Goal: Obtain resource: Download file/media

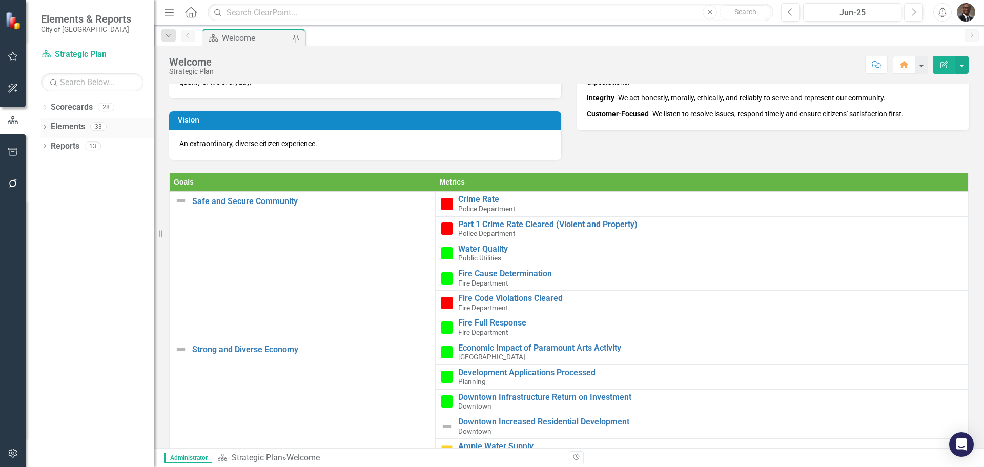
click at [64, 125] on link "Elements" at bounding box center [68, 127] width 34 height 12
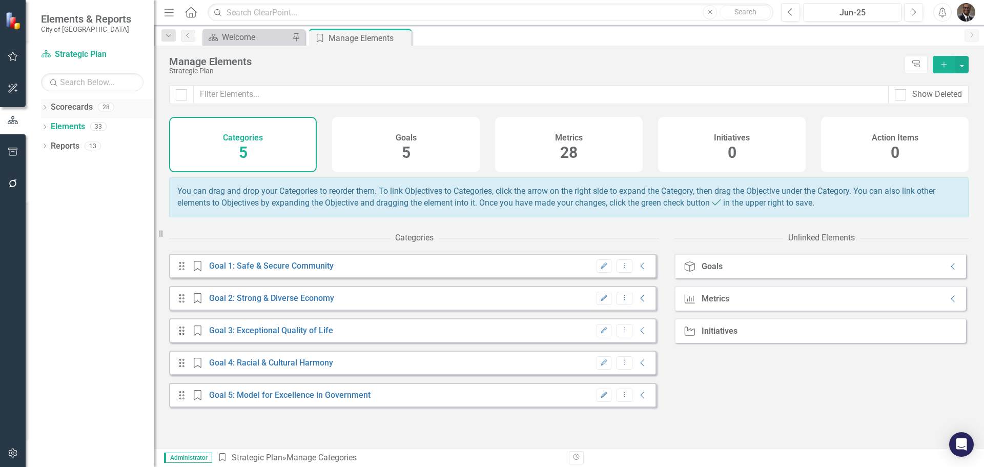
click at [71, 104] on link "Scorecards" at bounding box center [72, 107] width 42 height 12
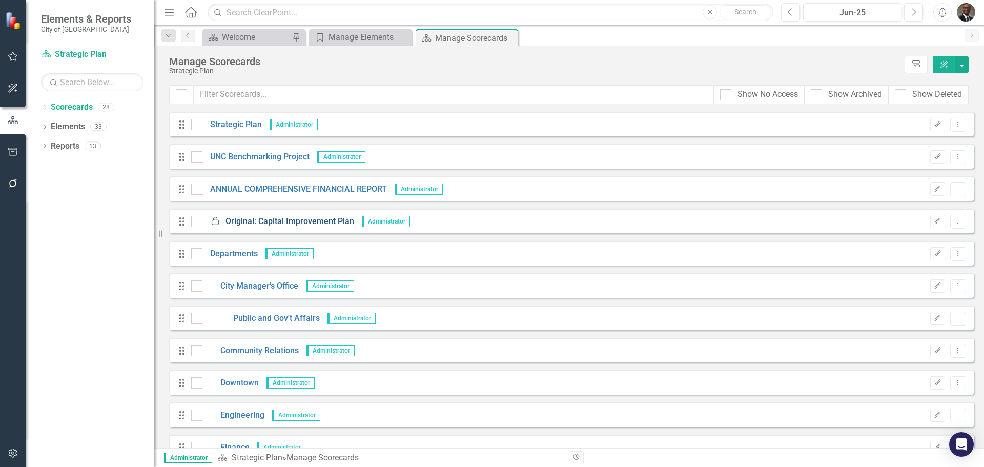
click at [274, 216] on link "Locked Original: Capital Improvement Plan" at bounding box center [278, 222] width 152 height 12
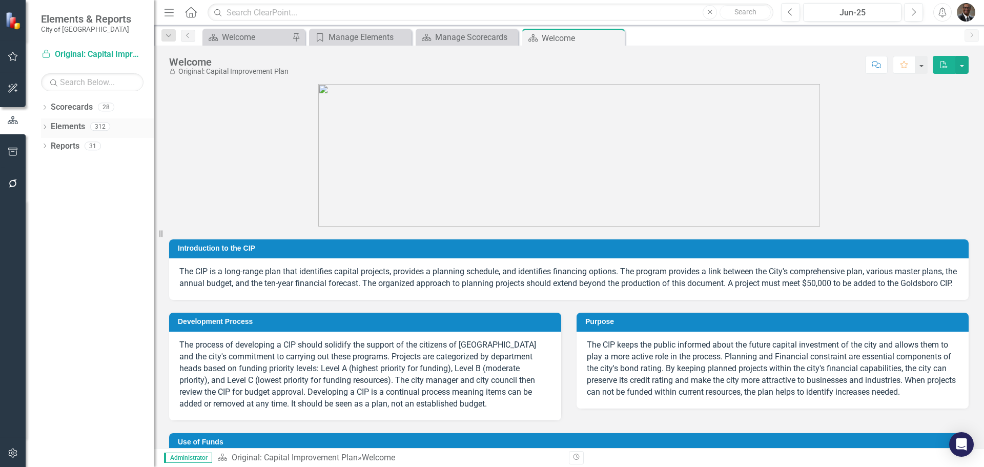
click at [73, 127] on link "Elements" at bounding box center [68, 127] width 34 height 12
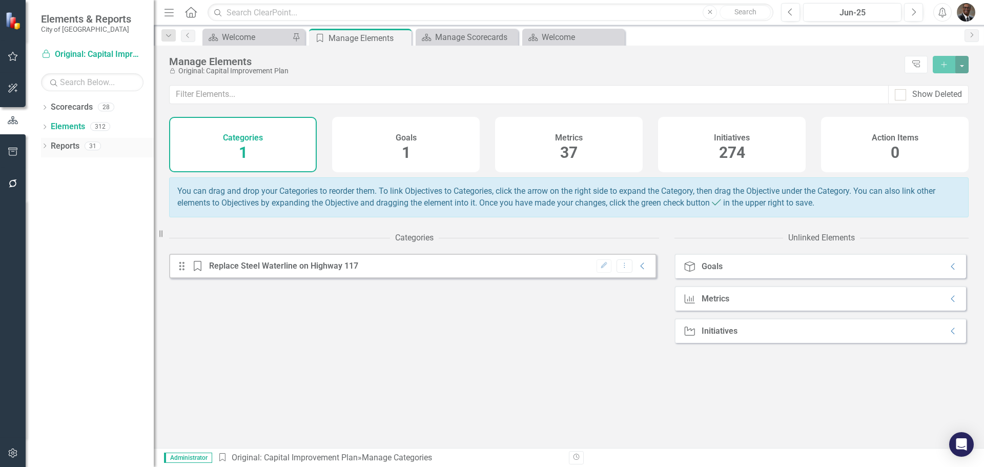
click at [63, 145] on link "Reports" at bounding box center [65, 146] width 29 height 12
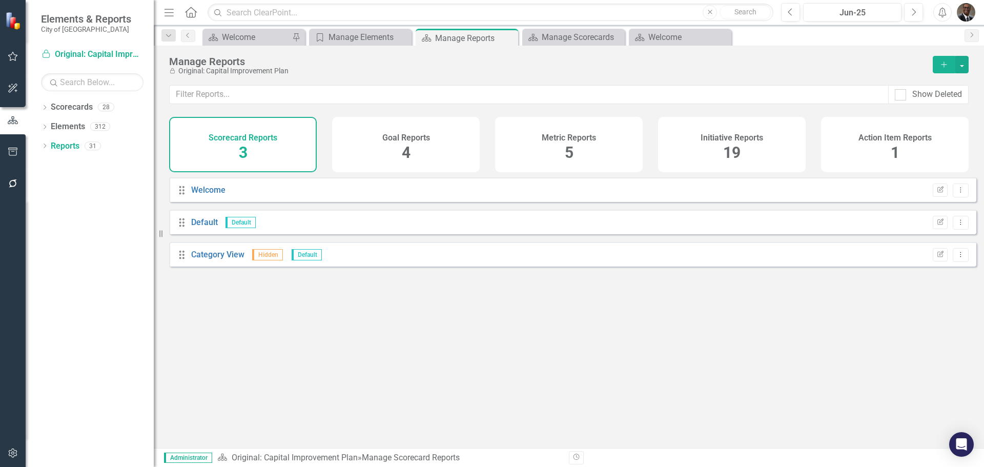
click at [735, 149] on span "19" at bounding box center [731, 153] width 17 height 18
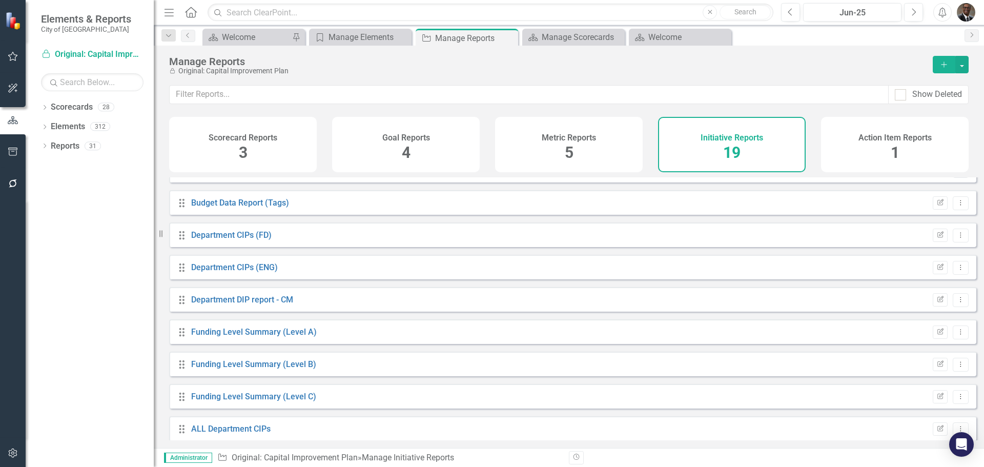
scroll to position [94, 0]
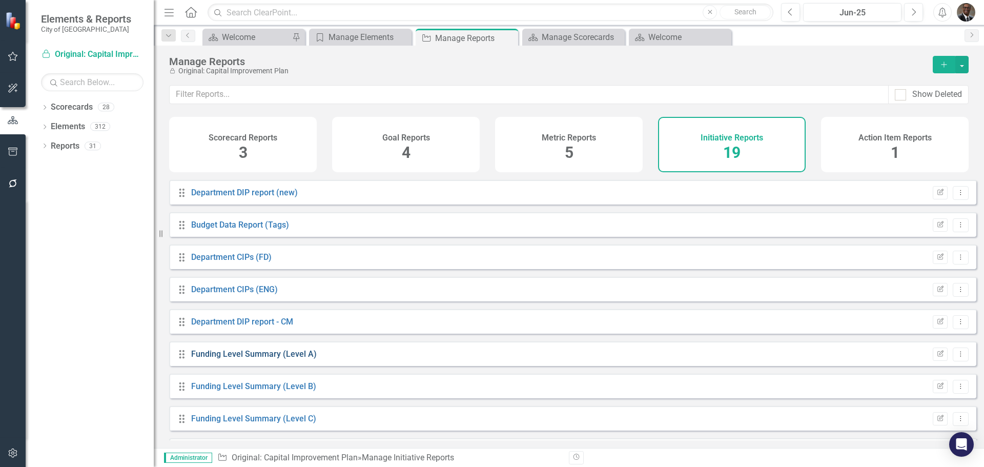
click at [229, 359] on link "Funding Level Summary (Level A)" at bounding box center [254, 354] width 126 height 10
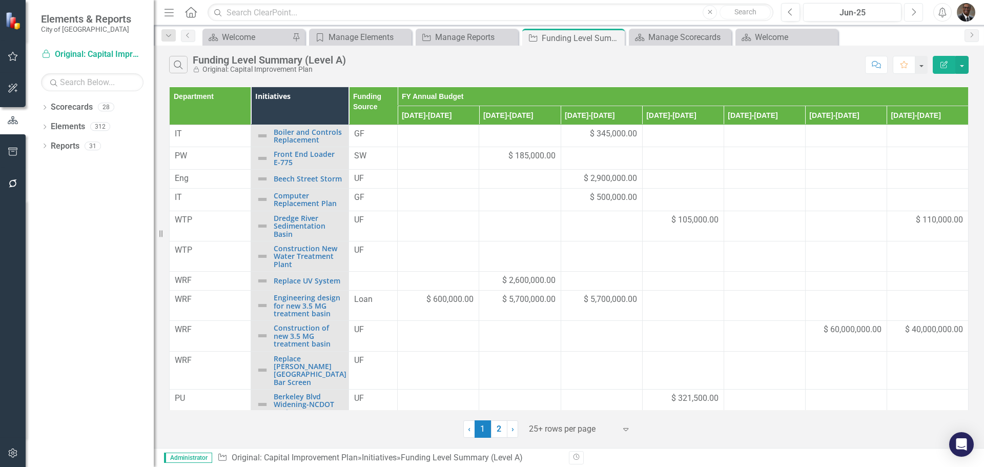
click at [911, 10] on icon "Next" at bounding box center [914, 12] width 6 height 9
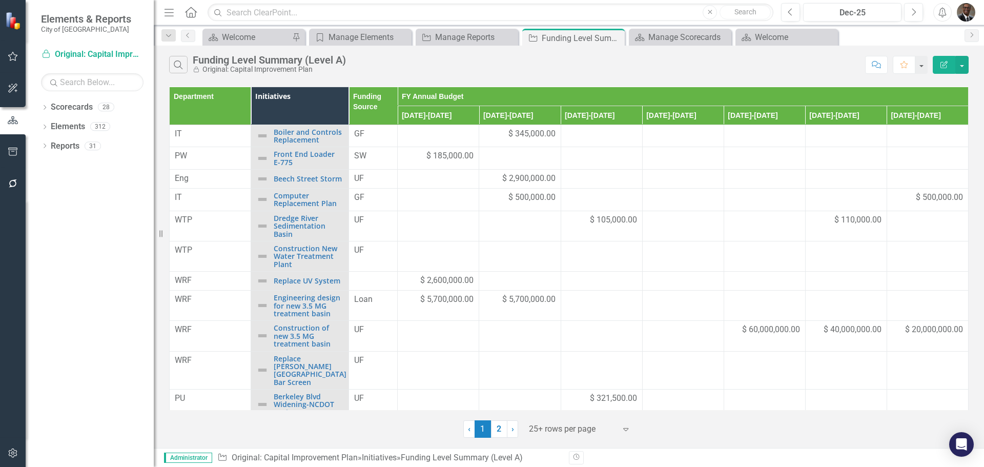
click at [245, 104] on th "Department" at bounding box center [211, 106] width 82 height 38
click at [241, 93] on th "Department Sort Ascending" at bounding box center [211, 106] width 82 height 38
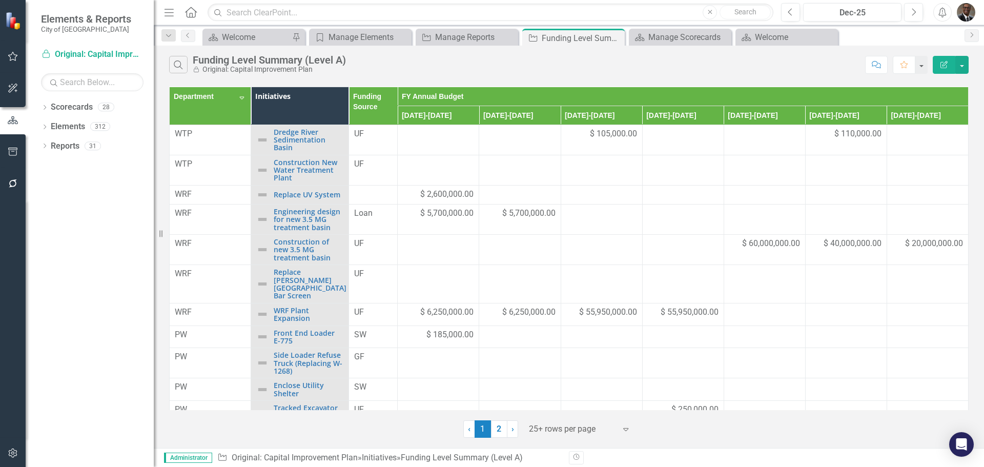
click at [241, 96] on th "Department Sort Descending" at bounding box center [211, 106] width 82 height 38
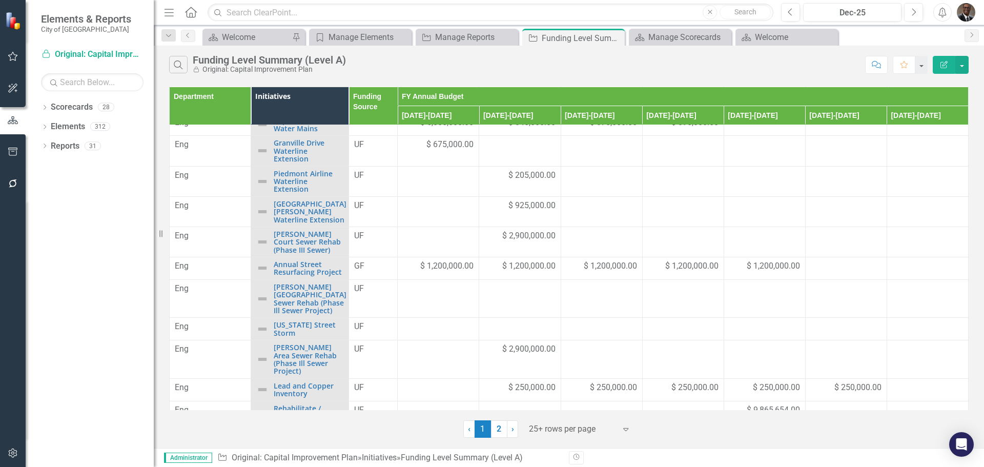
scroll to position [308, 0]
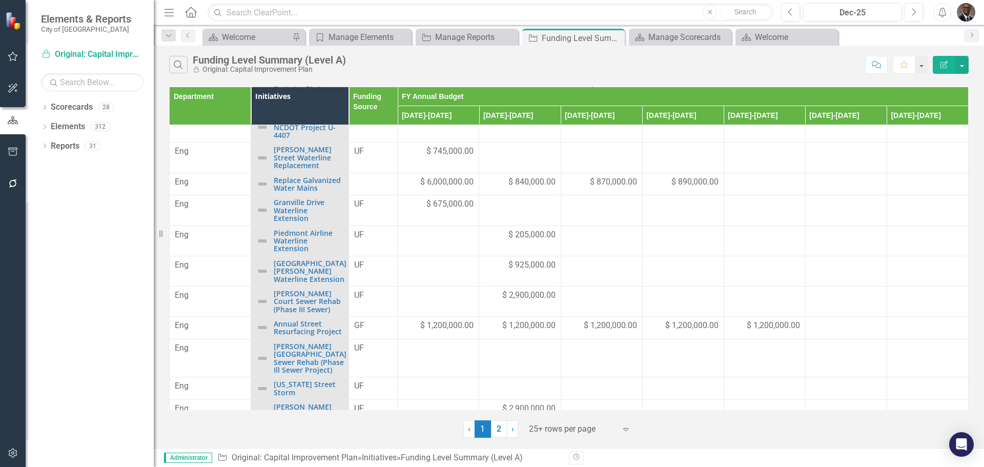
click at [212, 108] on th "Department" at bounding box center [211, 106] width 82 height 38
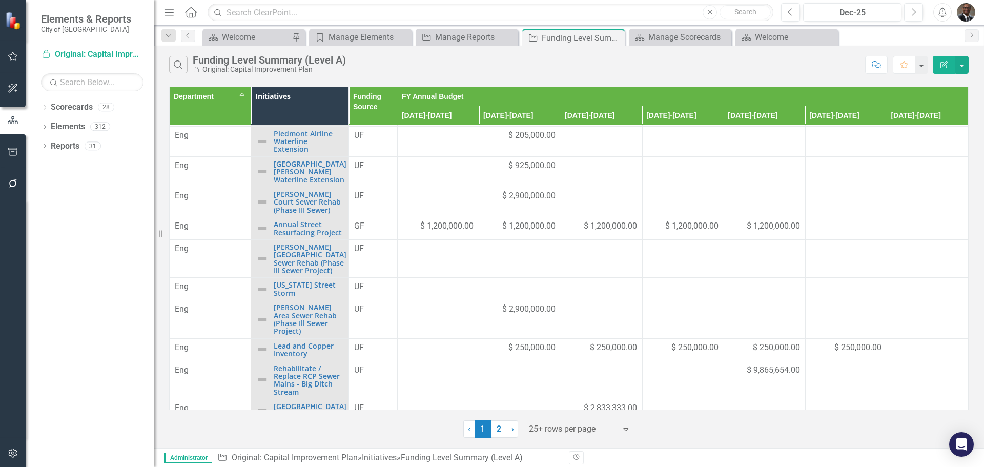
scroll to position [0, 0]
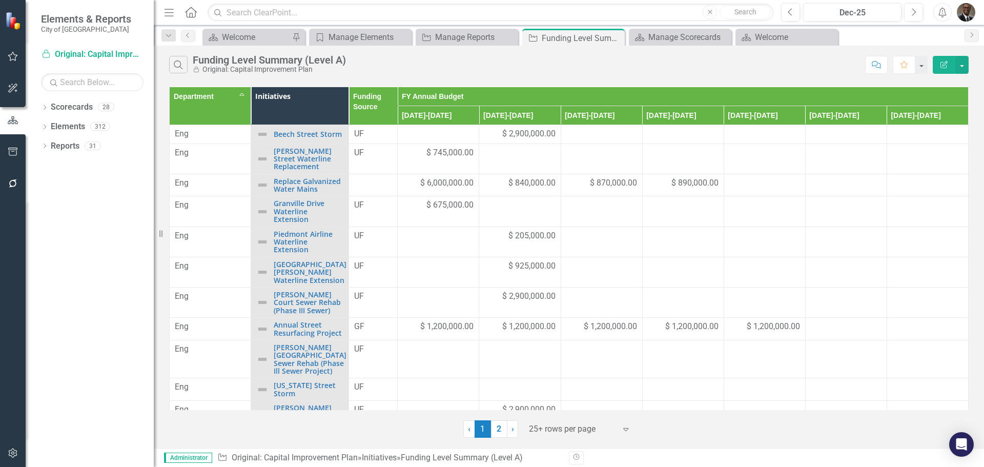
drag, startPoint x: 217, startPoint y: 110, endPoint x: 492, endPoint y: 65, distance: 278.3
click at [492, 65] on div "Search Funding Level Summary (Level A) Locked Original: Capital Improvement Plan" at bounding box center [514, 64] width 691 height 17
click at [240, 93] on th "Department Sort Ascending" at bounding box center [211, 106] width 82 height 38
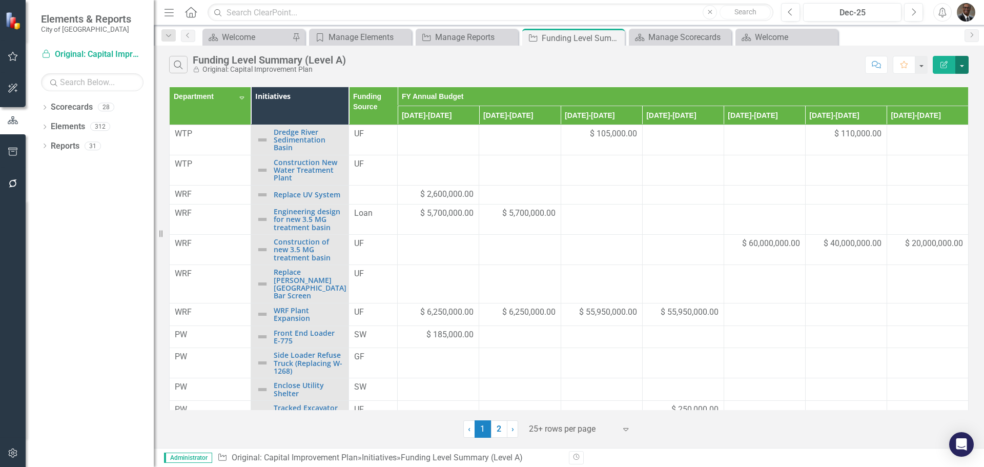
click at [961, 64] on button "button" at bounding box center [961, 65] width 13 height 18
click at [923, 80] on link "Edit Report Edit Report" at bounding box center [927, 83] width 81 height 19
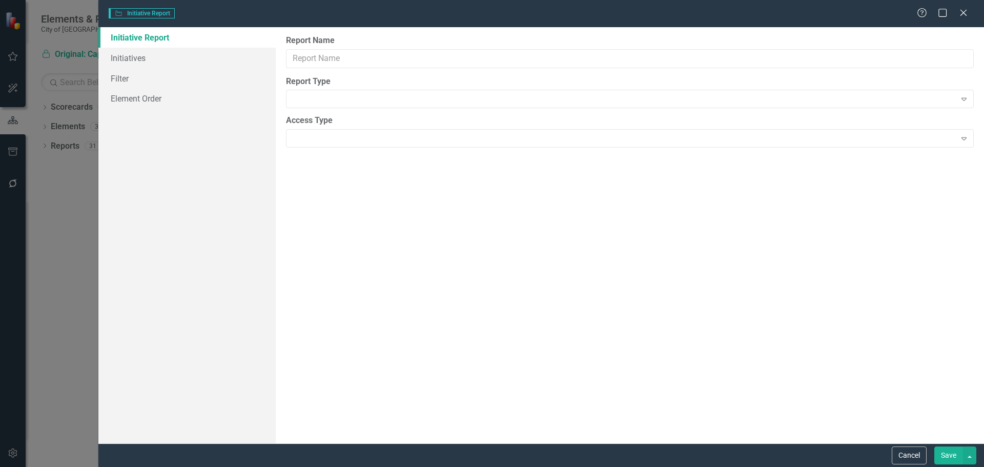
type input "Funding Level Summary (Level A)"
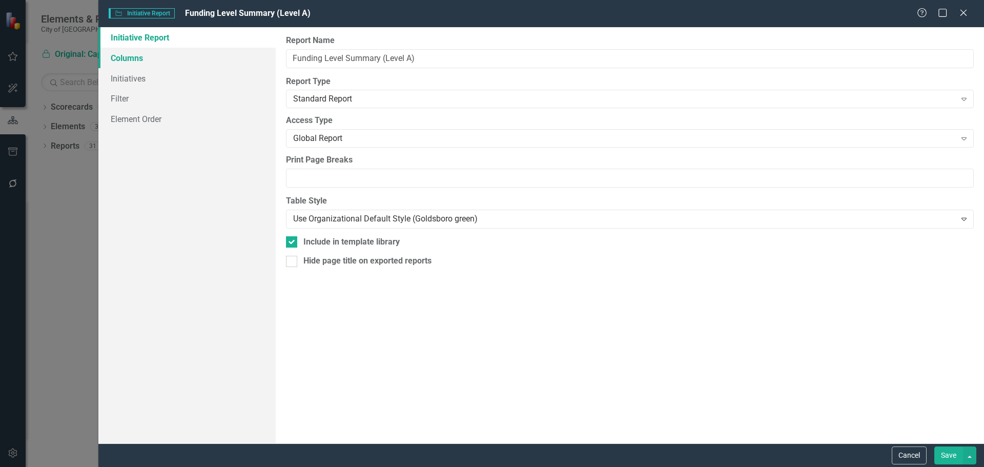
click at [120, 55] on link "Columns" at bounding box center [186, 58] width 177 height 21
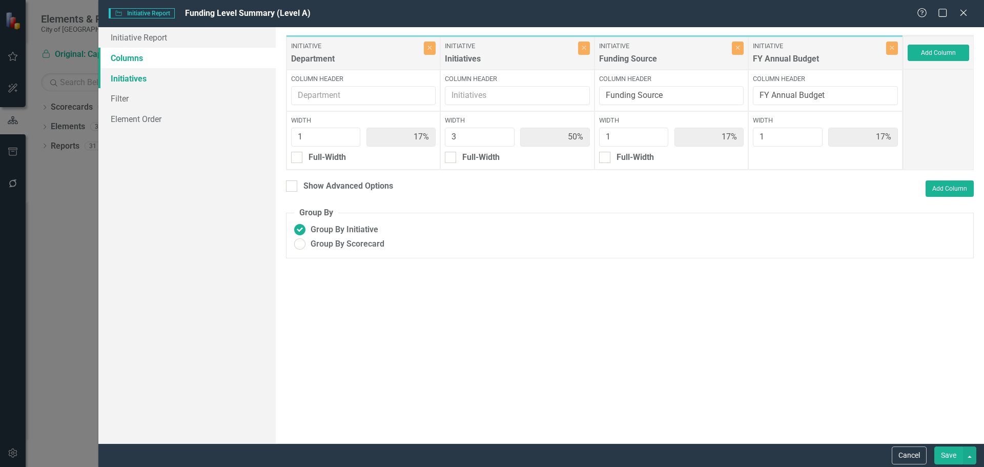
click at [117, 76] on link "Initiatives" at bounding box center [186, 78] width 177 height 21
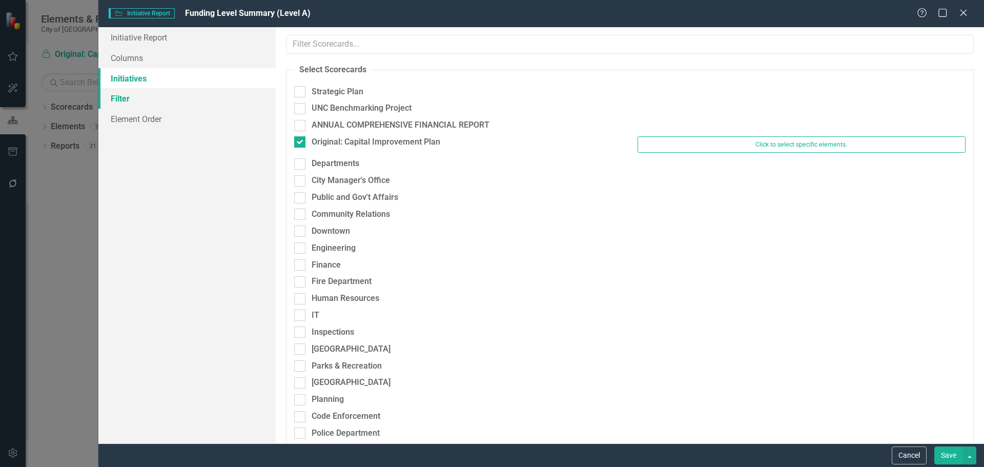
click at [119, 93] on link "Filter" at bounding box center [186, 98] width 177 height 21
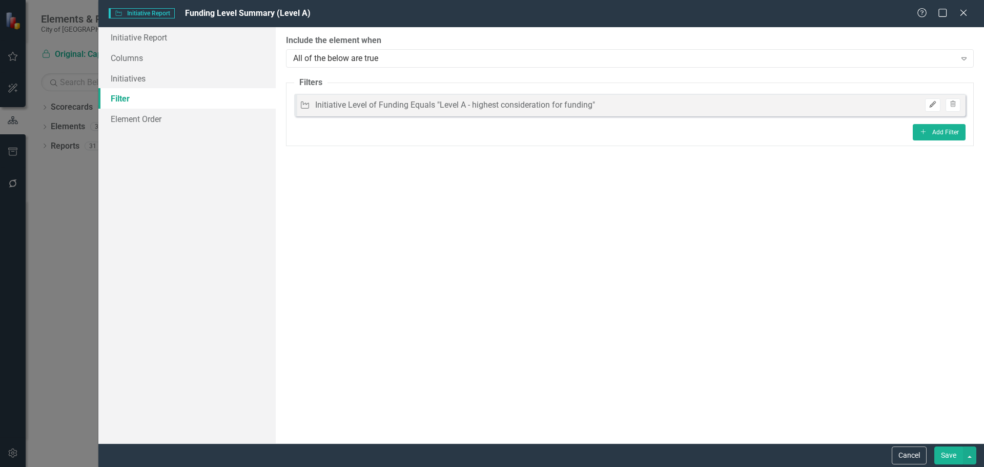
click at [933, 106] on icon "Edit" at bounding box center [933, 104] width 8 height 6
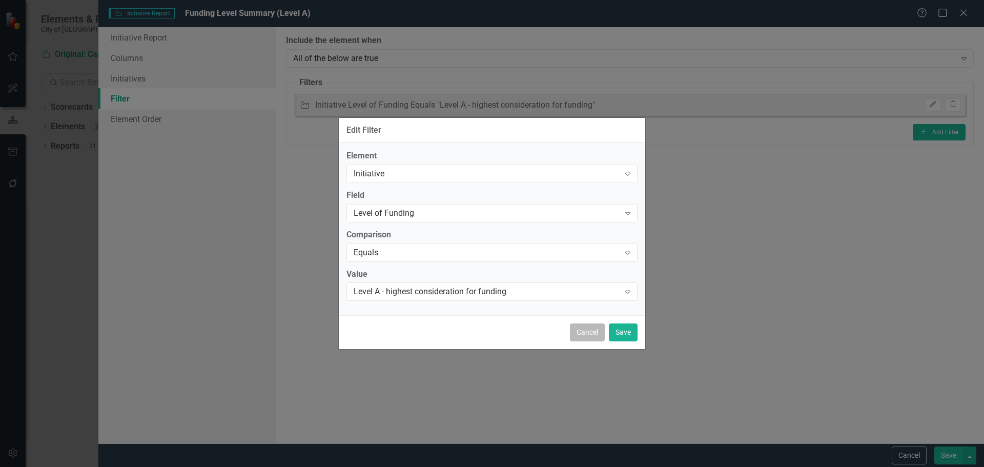
click at [577, 334] on button "Cancel" at bounding box center [587, 332] width 35 height 18
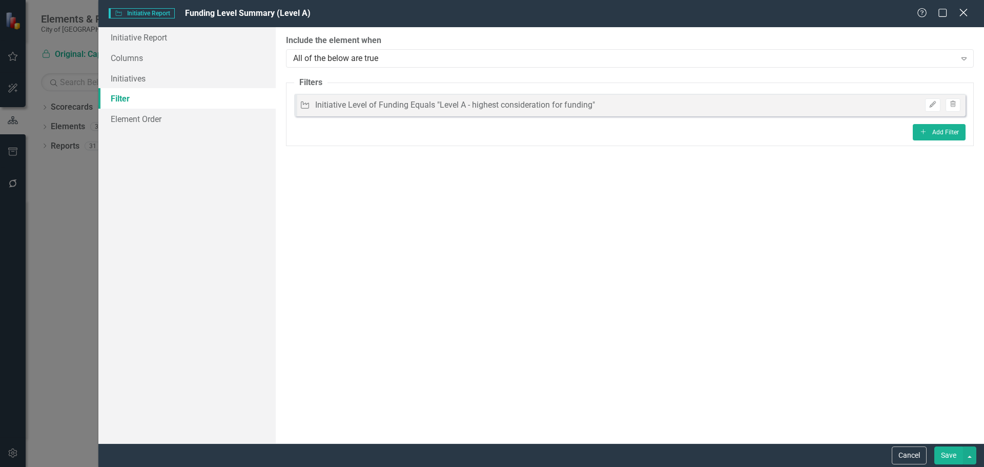
click at [965, 15] on icon "Close" at bounding box center [963, 13] width 13 height 10
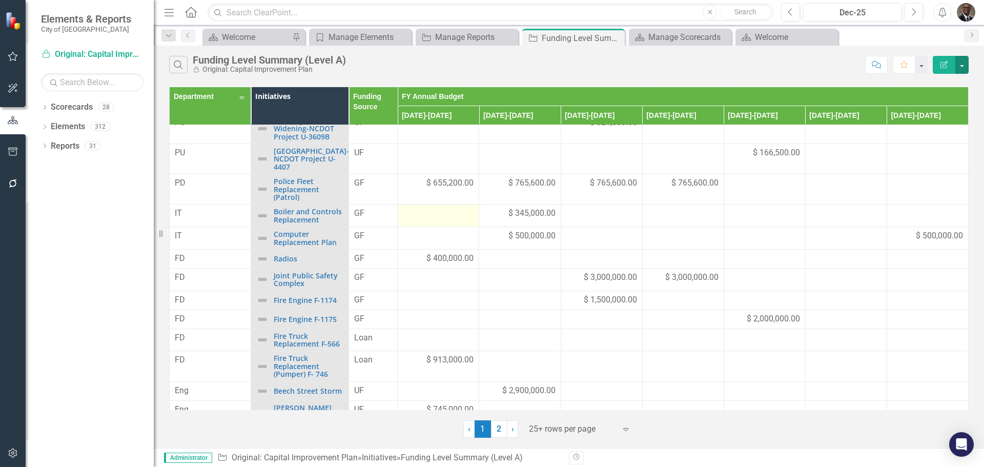
scroll to position [345, 0]
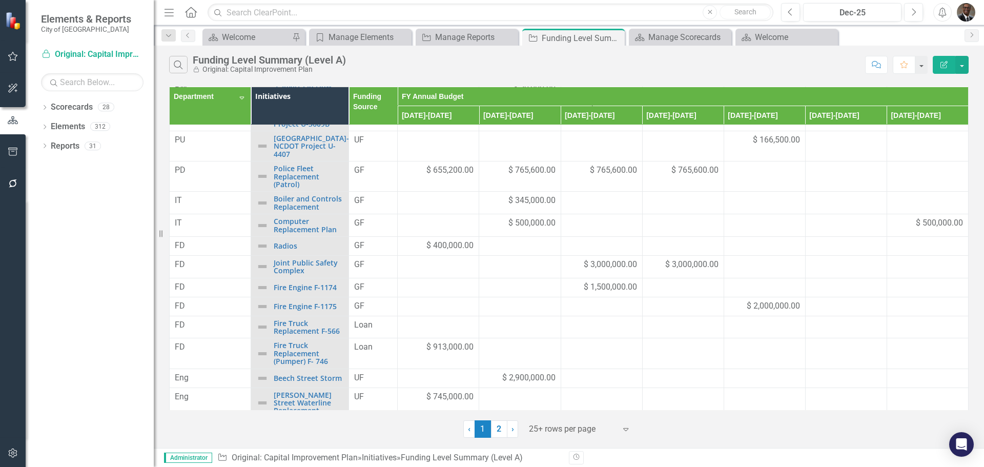
click at [626, 427] on icon "Expand" at bounding box center [626, 429] width 10 height 8
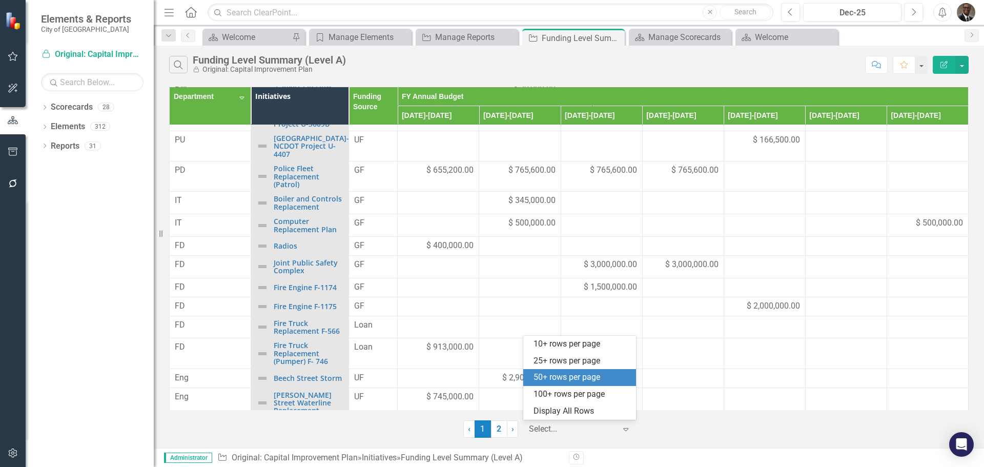
click at [569, 375] on div "50+ rows per page" at bounding box center [582, 378] width 96 height 12
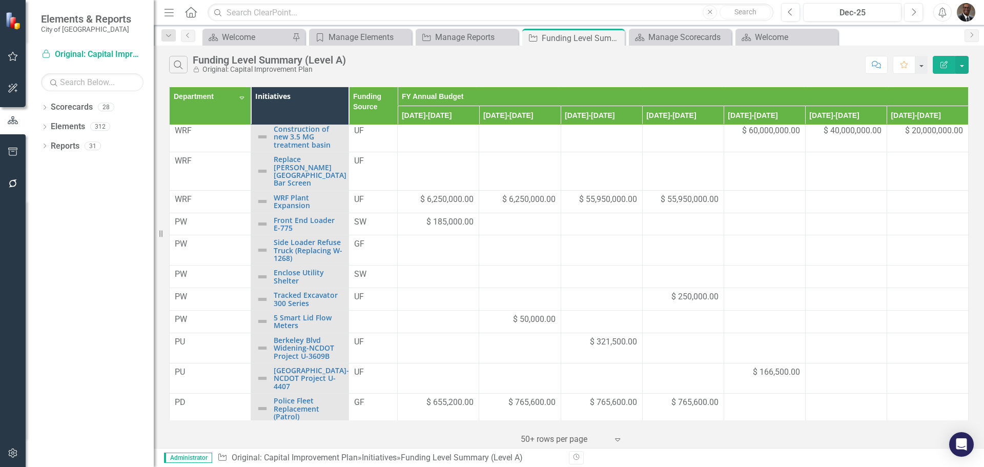
scroll to position [0, 0]
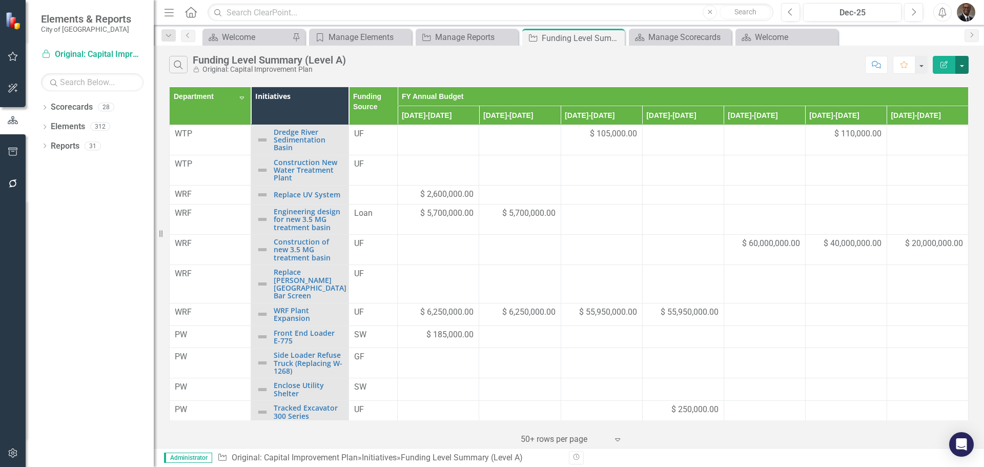
click at [965, 68] on button "button" at bounding box center [961, 65] width 13 height 18
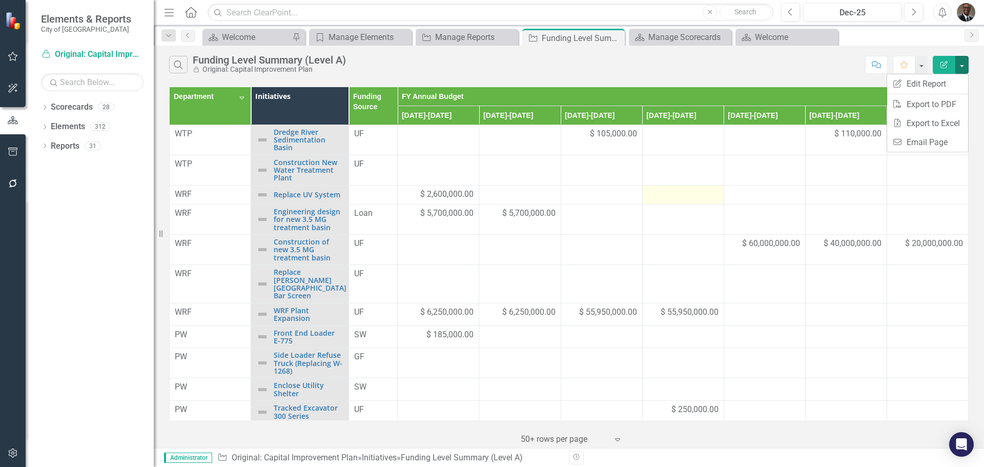
click at [670, 202] on td at bounding box center [683, 194] width 82 height 19
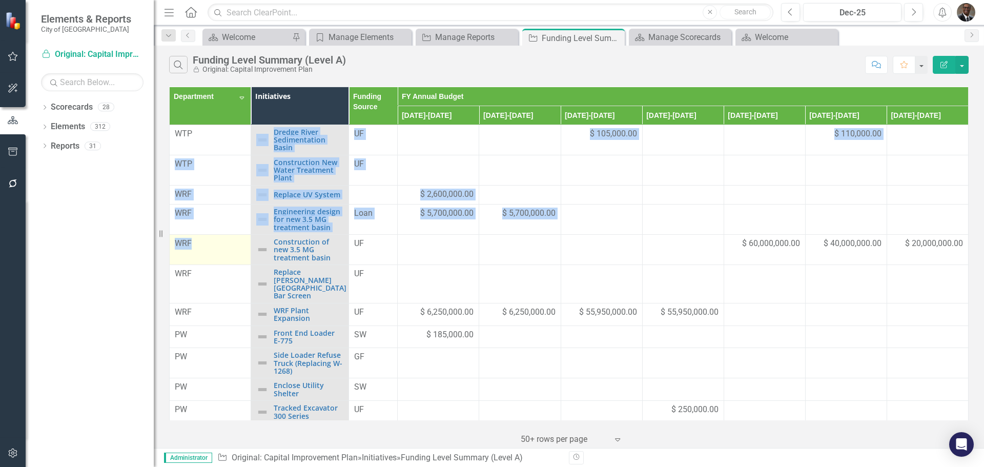
drag, startPoint x: 190, startPoint y: 128, endPoint x: 190, endPoint y: 242, distance: 113.8
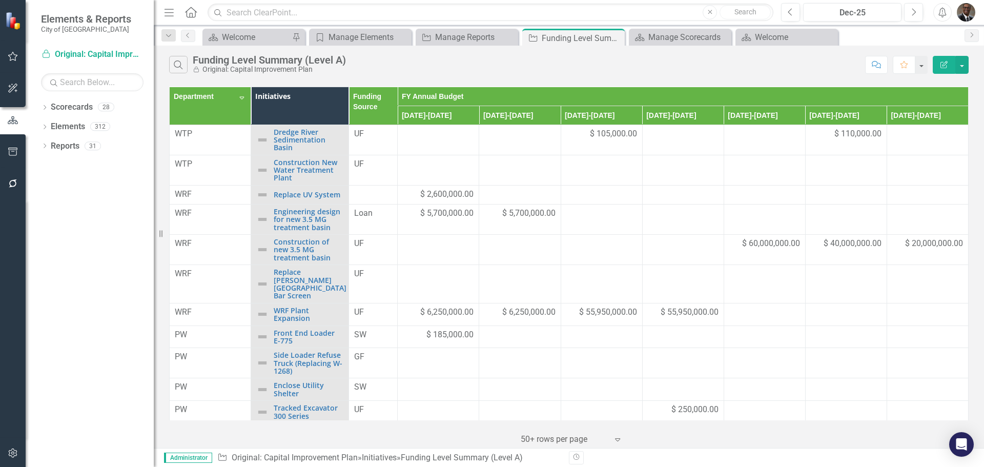
click at [210, 105] on th "Department Sort Descending" at bounding box center [211, 106] width 82 height 38
click at [214, 101] on th "Department" at bounding box center [211, 106] width 82 height 38
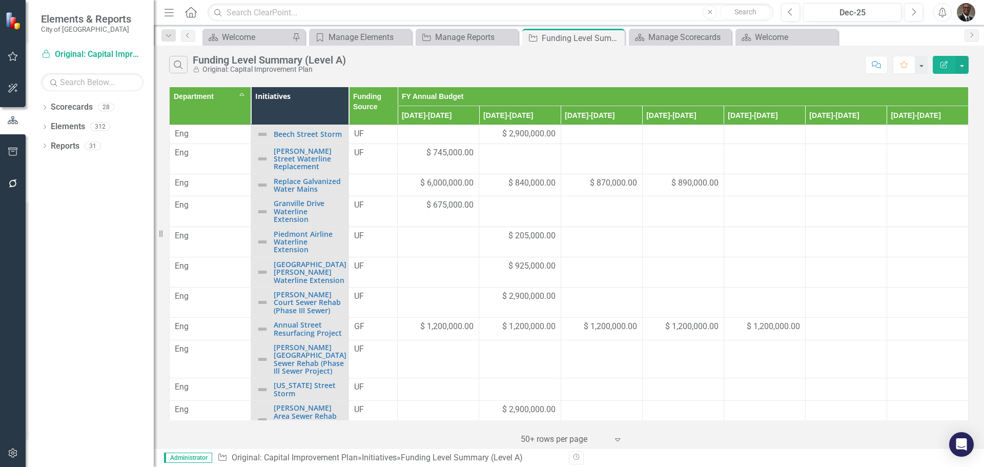
drag, startPoint x: 228, startPoint y: 97, endPoint x: 179, endPoint y: 108, distance: 50.0
click at [178, 114] on th "Department Sort Ascending" at bounding box center [211, 106] width 82 height 38
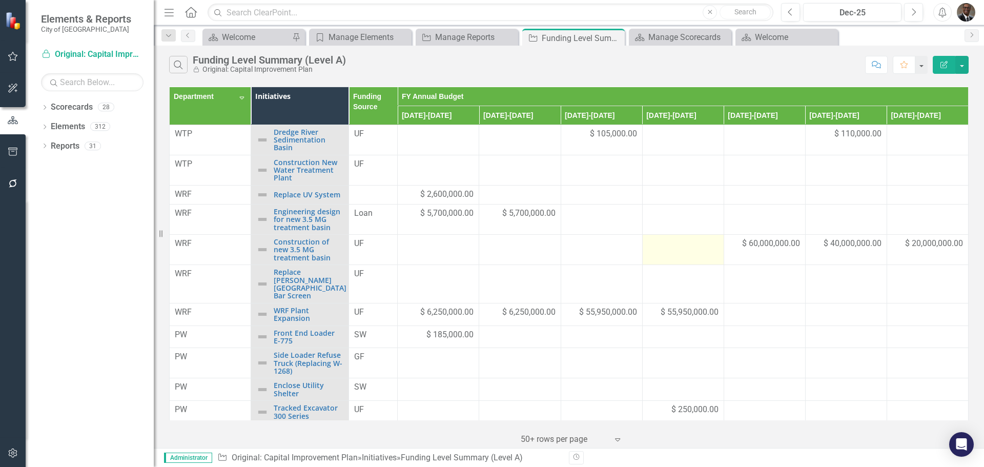
drag, startPoint x: 203, startPoint y: 106, endPoint x: 710, endPoint y: 253, distance: 528.3
click at [710, 253] on td at bounding box center [683, 250] width 82 height 30
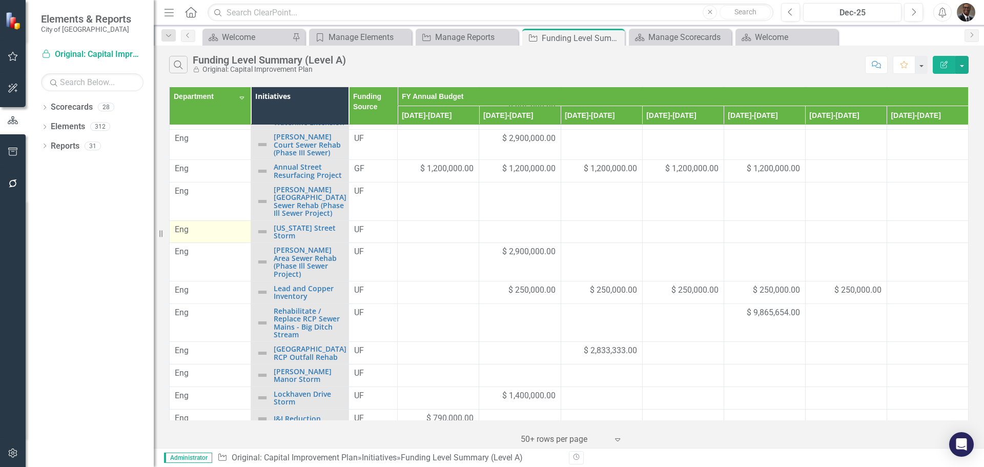
scroll to position [439, 0]
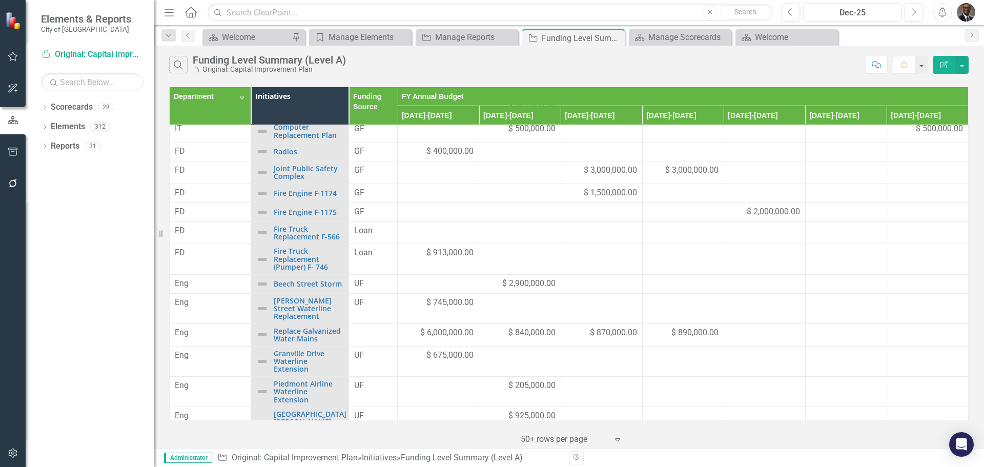
click at [239, 95] on th "Department Sort Descending" at bounding box center [211, 106] width 82 height 38
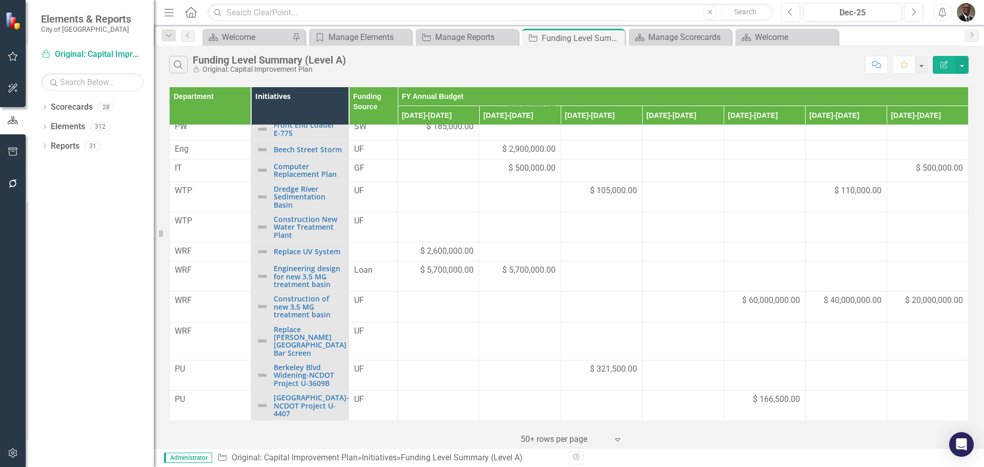
scroll to position [0, 0]
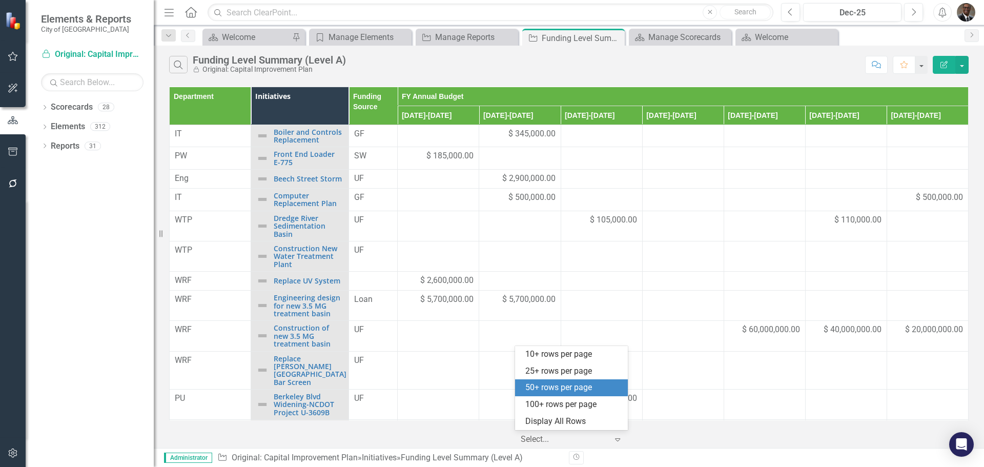
click at [615, 435] on icon "Expand" at bounding box center [618, 439] width 10 height 8
click at [549, 401] on div "100+ rows per page" at bounding box center [573, 405] width 96 height 12
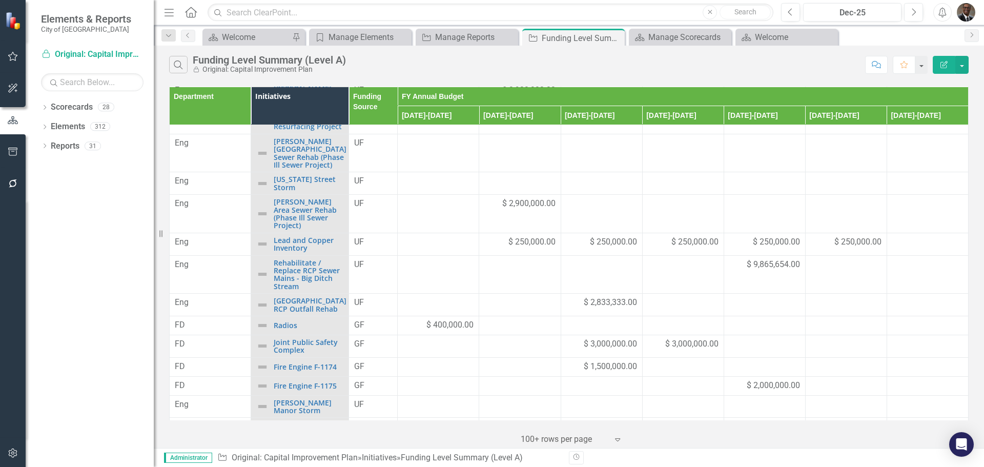
scroll to position [747, 0]
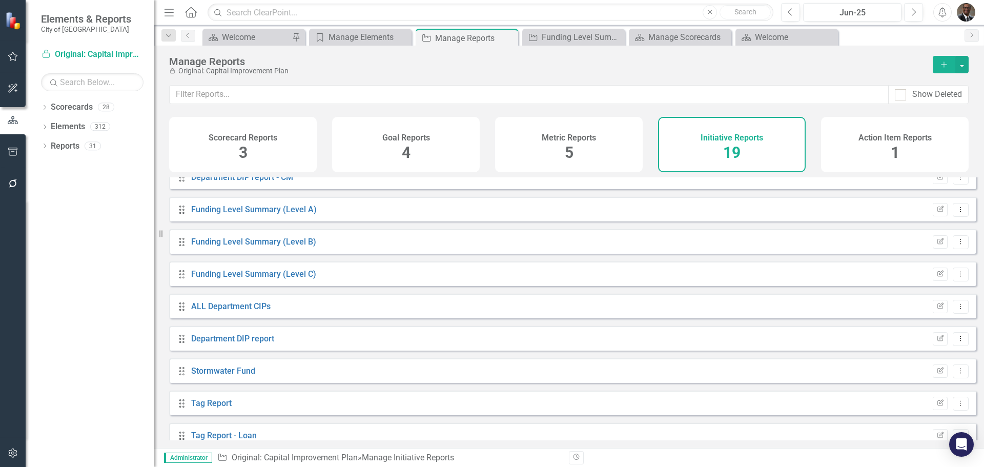
scroll to position [197, 0]
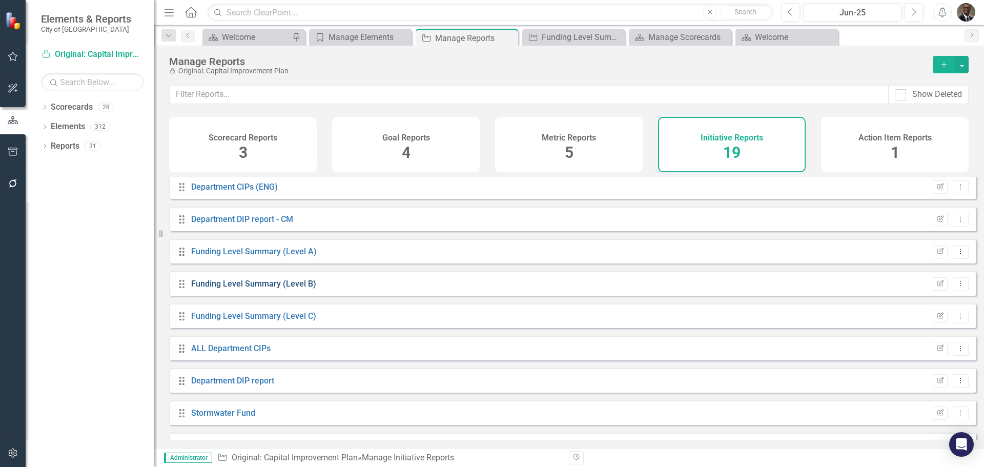
click at [269, 289] on link "Funding Level Summary (Level B)" at bounding box center [253, 284] width 125 height 10
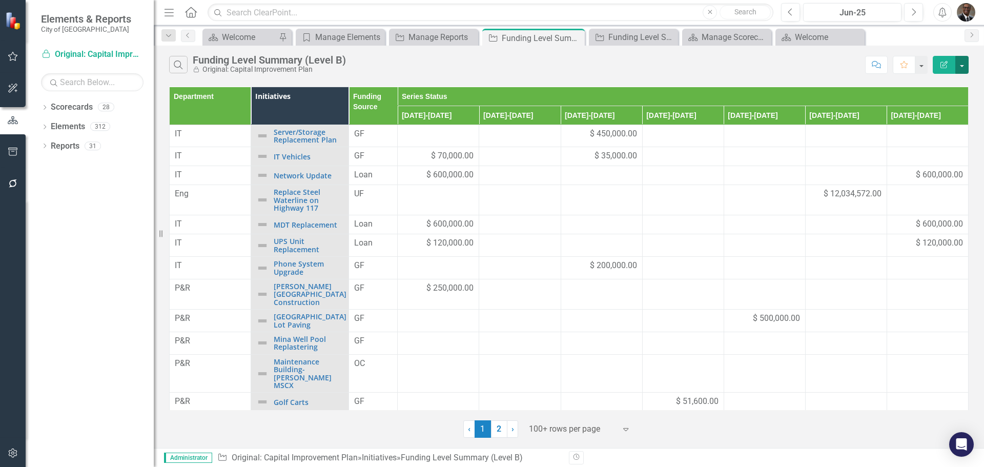
click at [962, 64] on button "button" at bounding box center [961, 65] width 13 height 18
click at [942, 124] on link "Excel Export to Excel" at bounding box center [927, 123] width 81 height 19
click at [963, 63] on button "button" at bounding box center [961, 65] width 13 height 18
click at [937, 122] on link "Excel Export to Excel" at bounding box center [927, 123] width 81 height 19
